Goal: Transaction & Acquisition: Purchase product/service

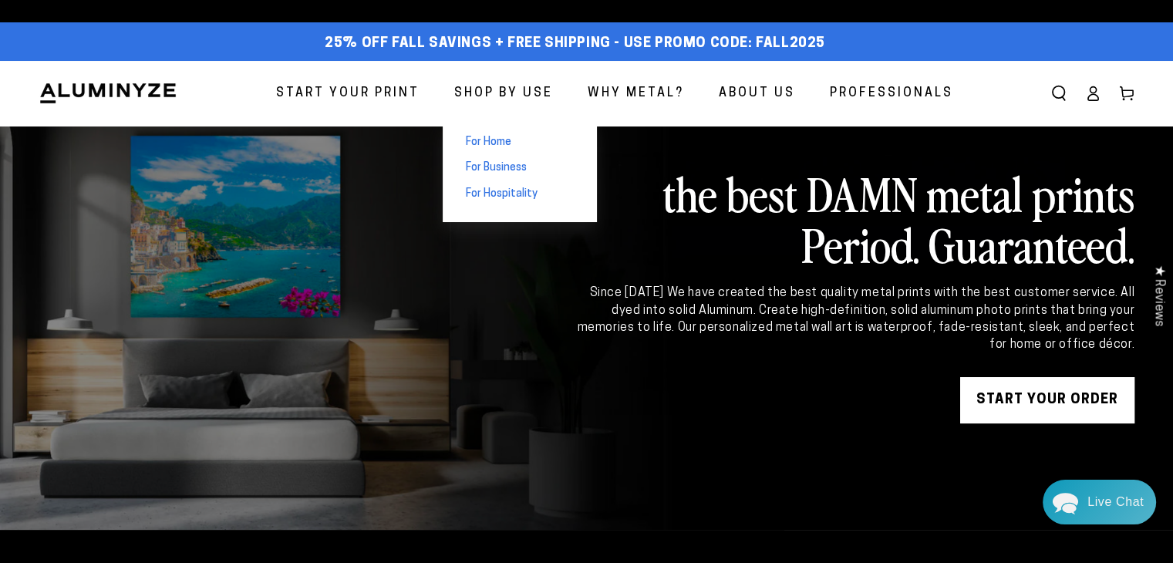
click at [504, 137] on span "For Home" at bounding box center [489, 142] width 46 height 15
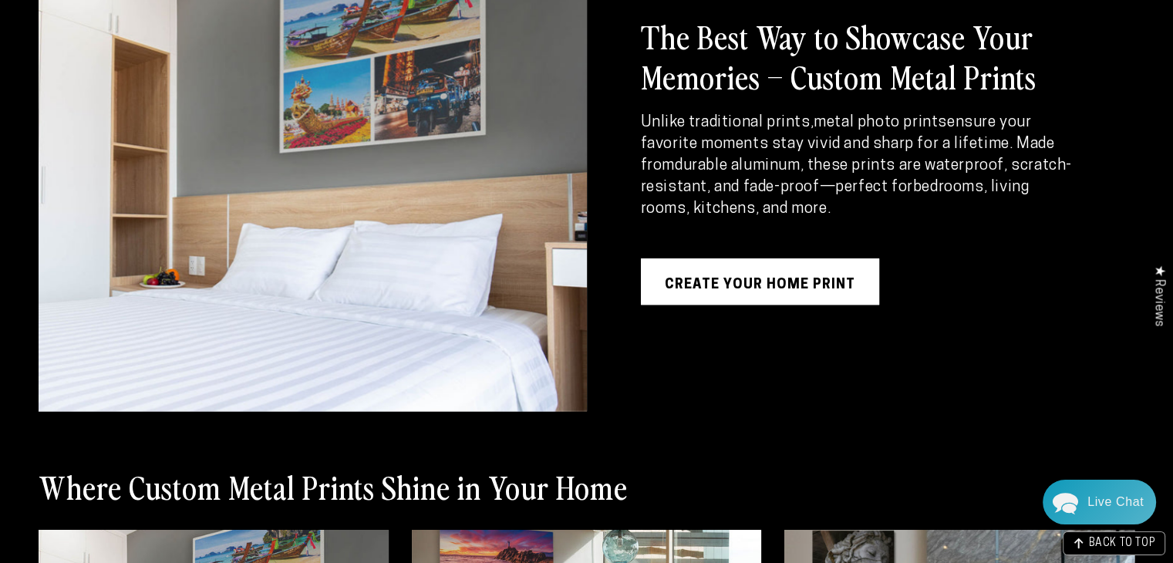
scroll to position [1466, 0]
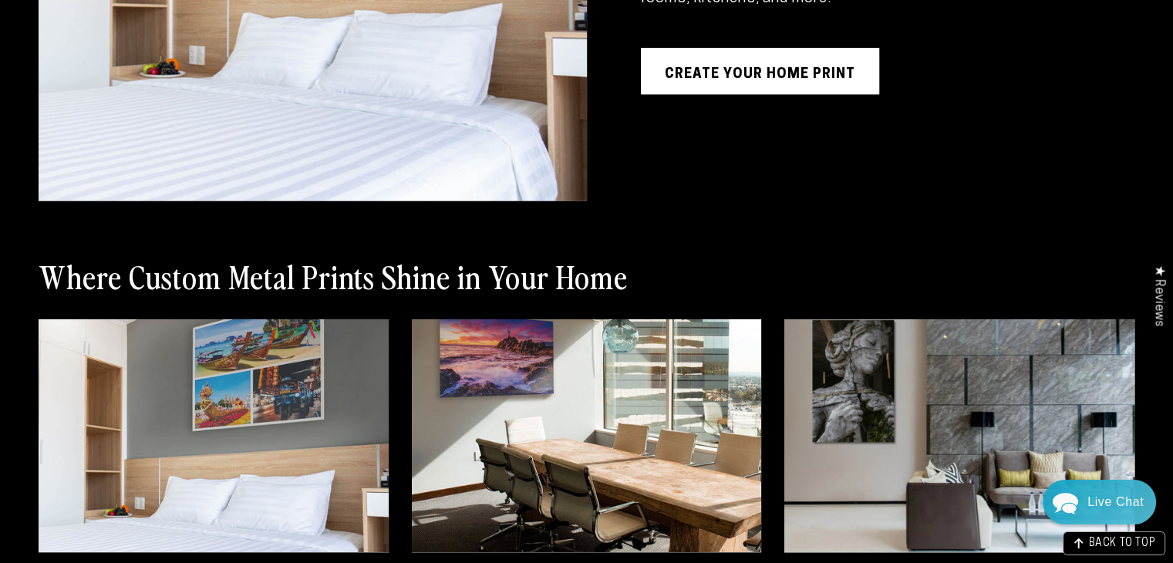
click at [791, 75] on link "Create Your Home Print" at bounding box center [760, 71] width 238 height 46
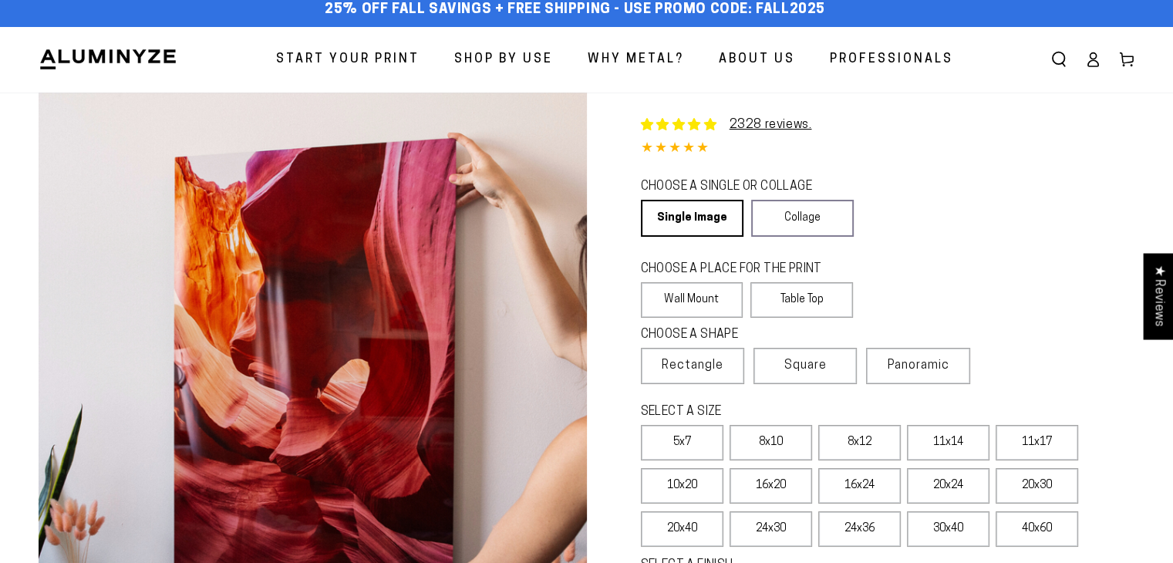
select select "**********"
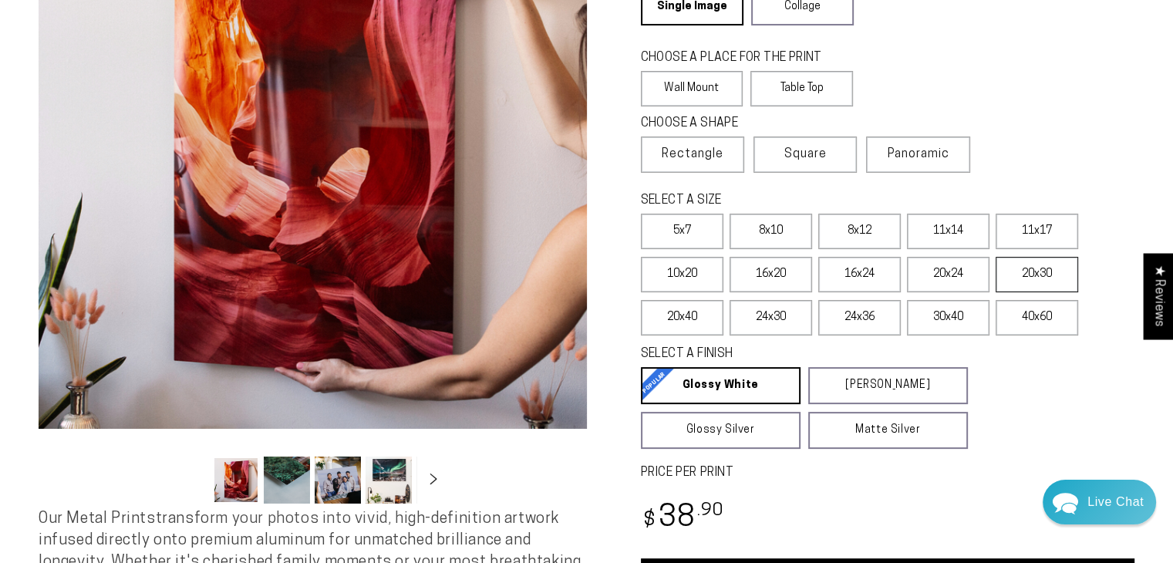
click at [1010, 280] on label "20x30" at bounding box center [1037, 274] width 83 height 35
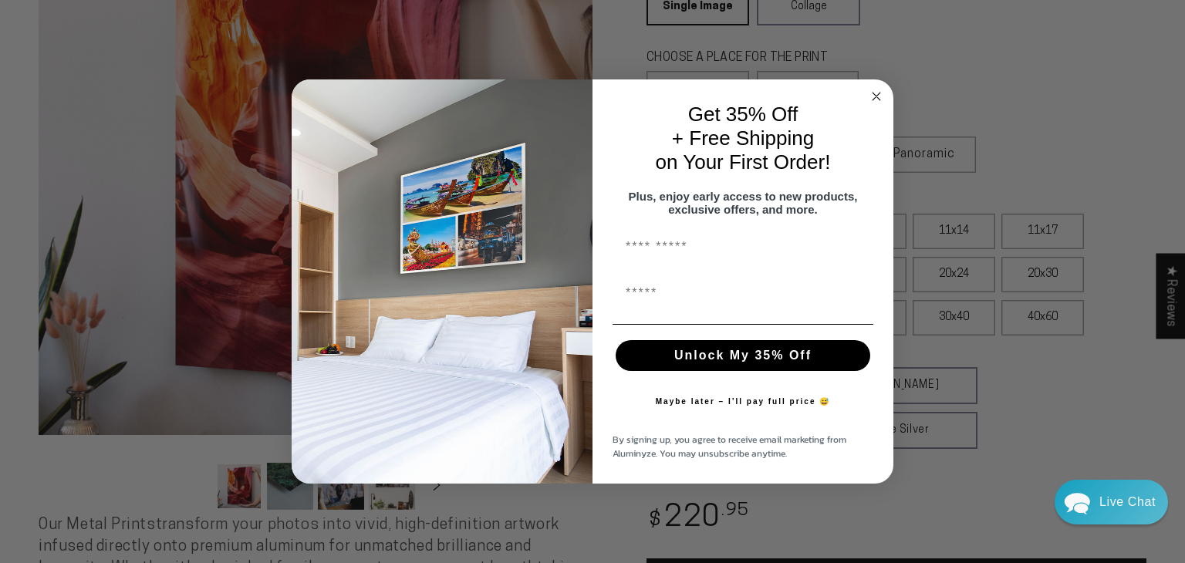
click at [873, 88] on circle "Close dialog" at bounding box center [877, 97] width 18 height 18
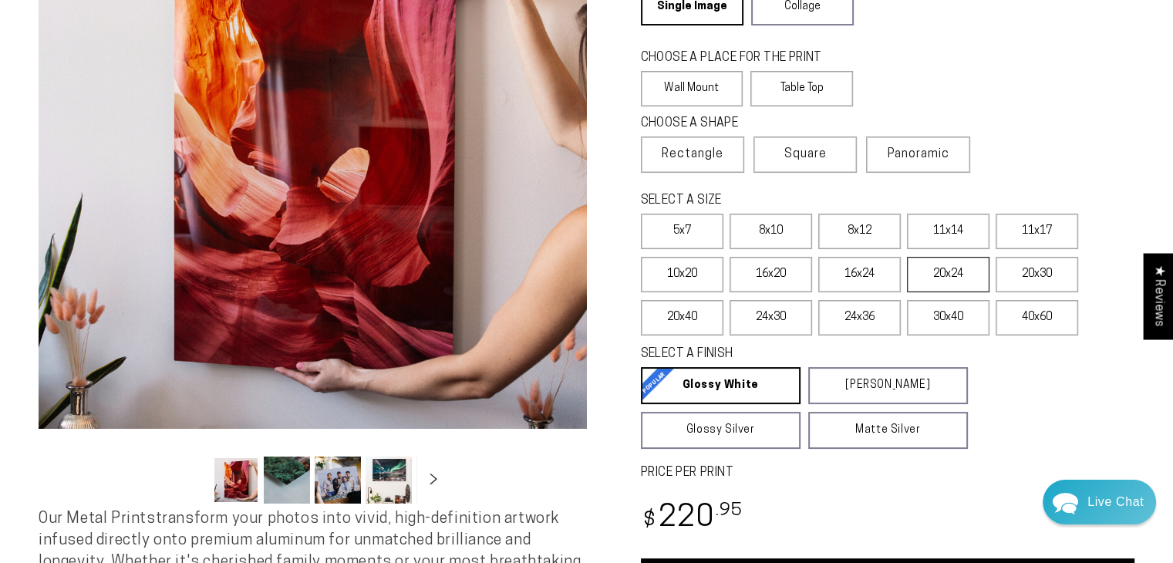
click at [948, 273] on label "20x24" at bounding box center [948, 274] width 83 height 35
click at [405, 482] on button "Load image 4 in gallery view" at bounding box center [389, 480] width 46 height 47
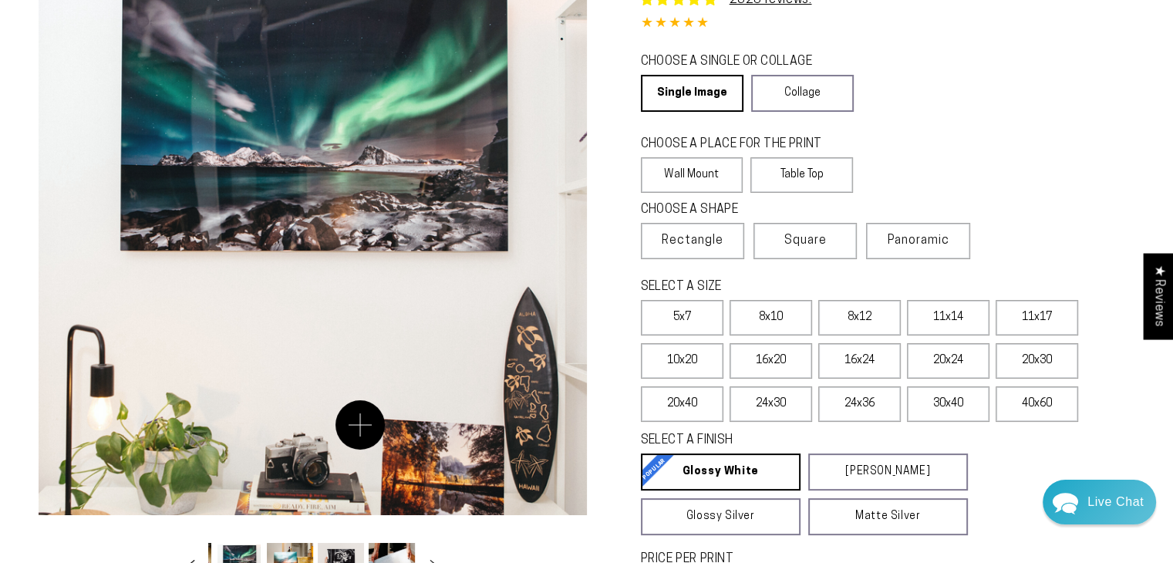
scroll to position [231, 0]
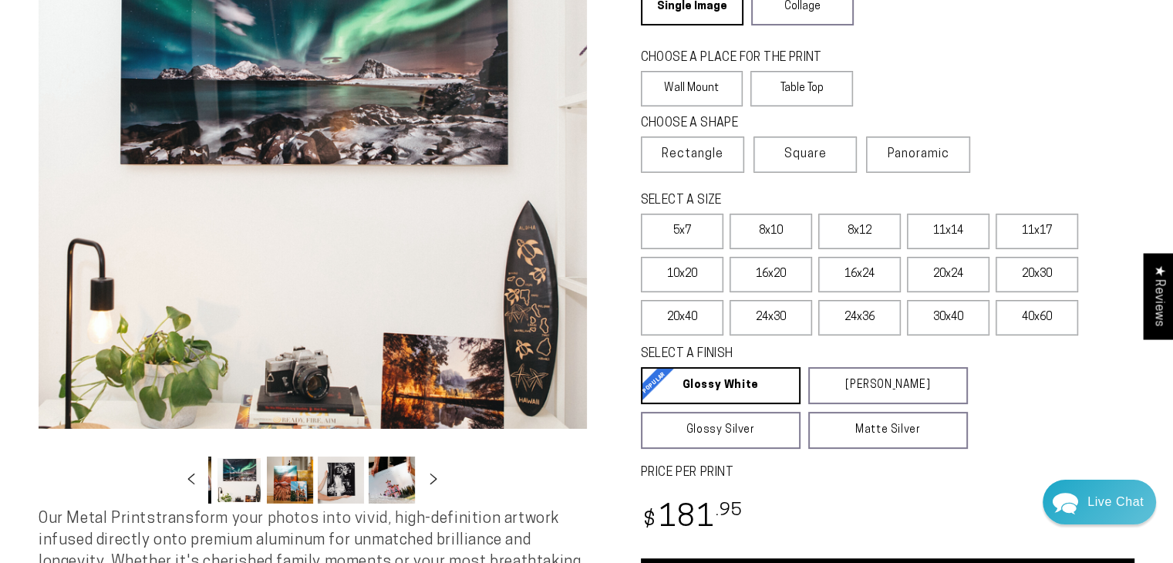
click at [340, 484] on button "Load image 6 in gallery view" at bounding box center [341, 480] width 46 height 47
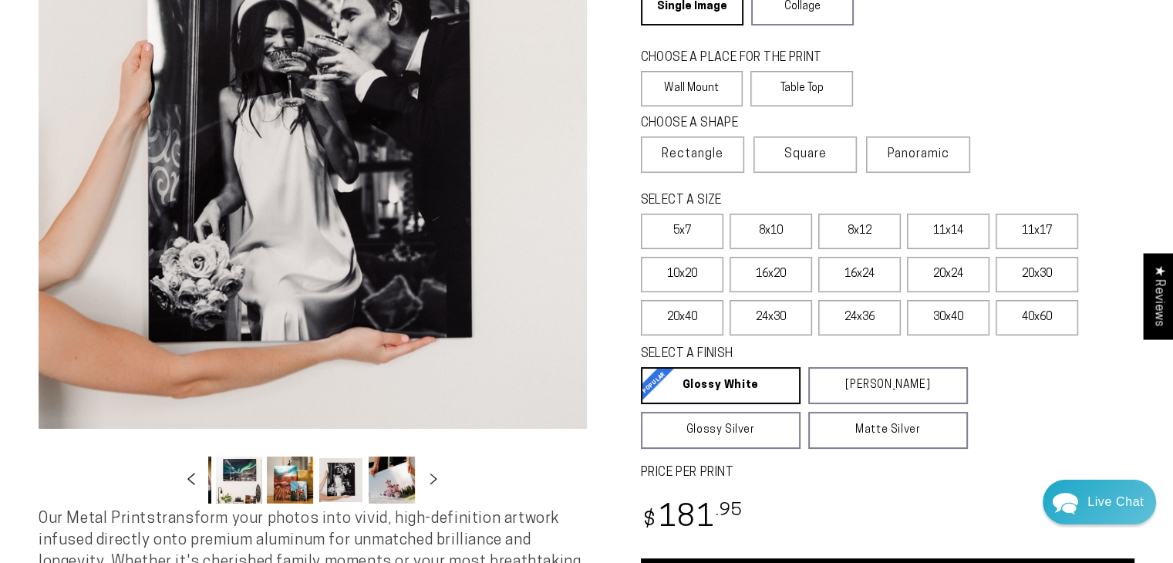
click at [192, 476] on button "Slide left" at bounding box center [191, 481] width 34 height 34
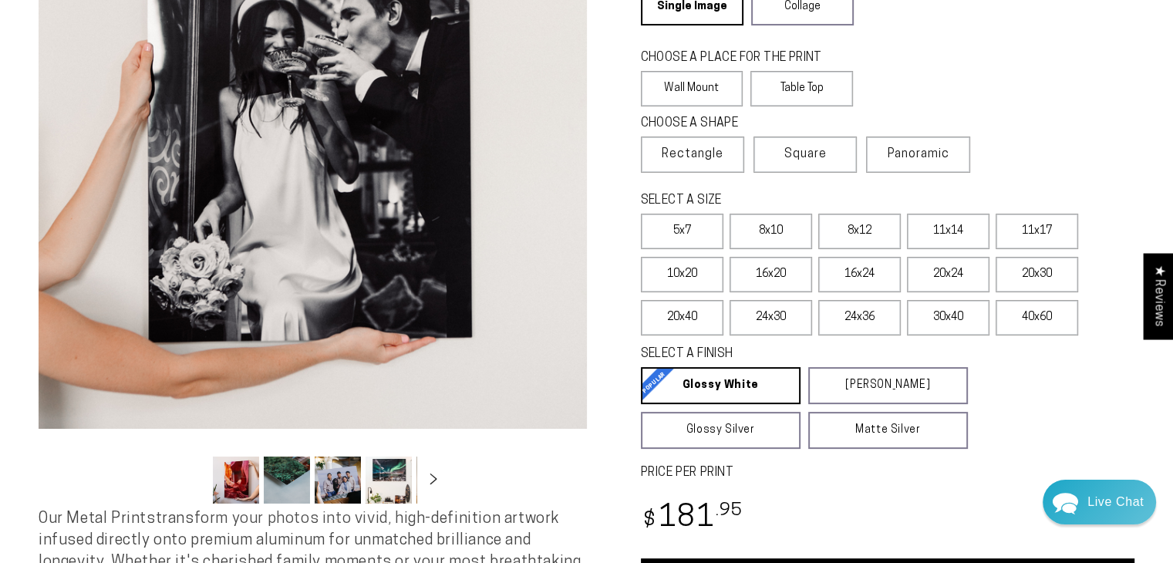
scroll to position [0, 0]
click at [282, 479] on button "Load image 2 in gallery view" at bounding box center [287, 480] width 46 height 47
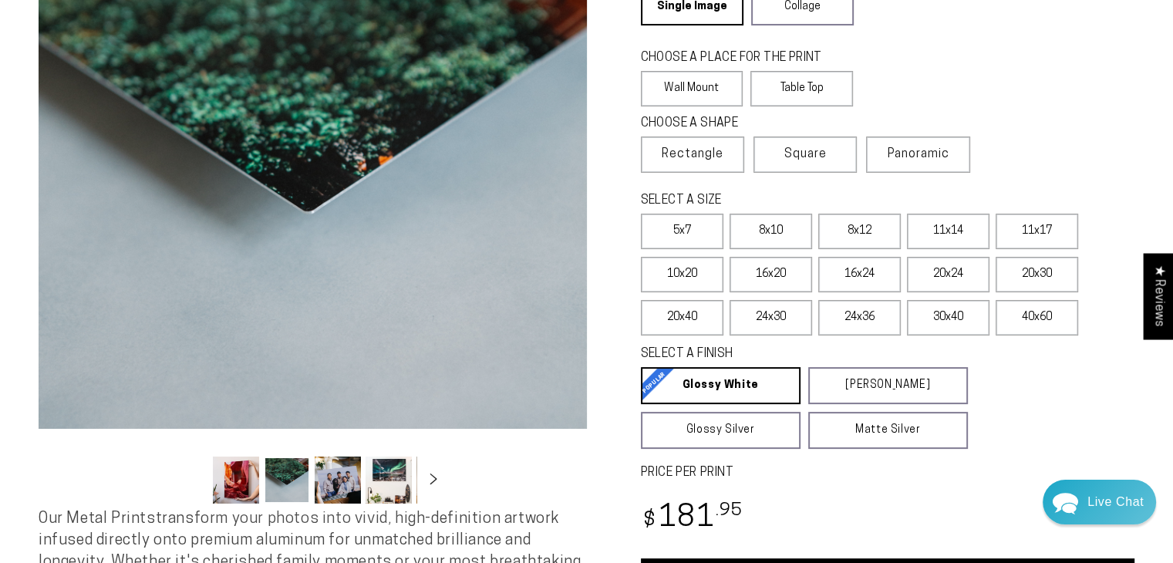
click at [238, 476] on button "Load image 1 in gallery view" at bounding box center [236, 480] width 46 height 47
